Goal: Use online tool/utility: Use online tool/utility

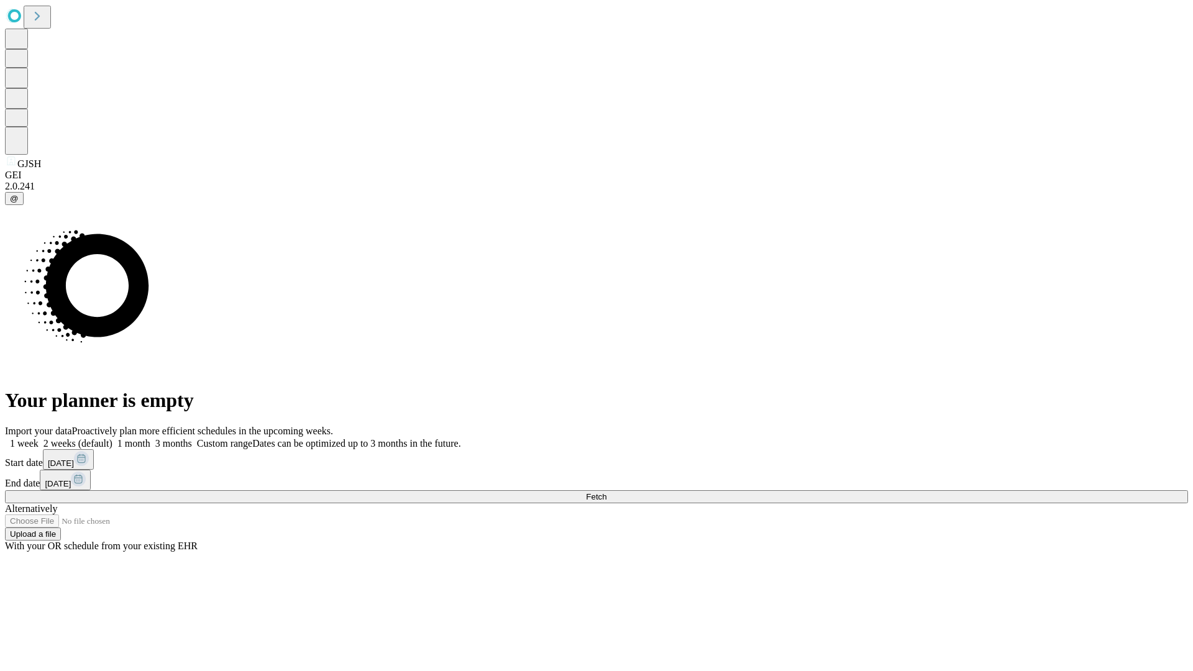
click at [606, 492] on span "Fetch" at bounding box center [596, 496] width 21 height 9
